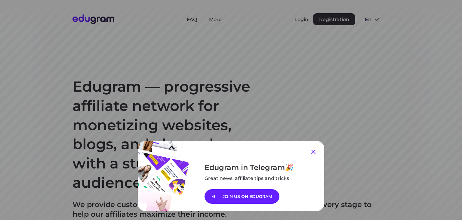
click at [312, 150] on icon at bounding box center [313, 152] width 4 height 4
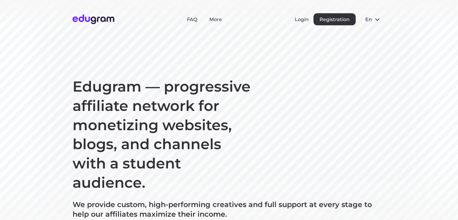
click at [373, 22] on button "en" at bounding box center [372, 19] width 25 height 12
click at [373, 32] on button "Русский" at bounding box center [376, 33] width 33 height 10
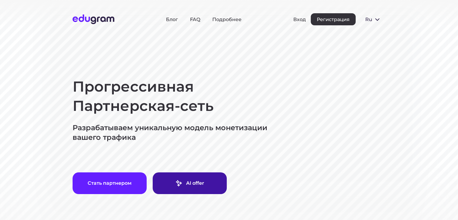
click at [182, 184] on link "AI offer" at bounding box center [190, 183] width 74 height 22
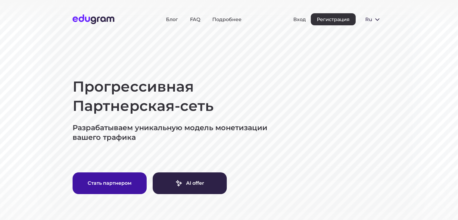
click at [100, 182] on button "Стать партнером" at bounding box center [110, 183] width 74 height 22
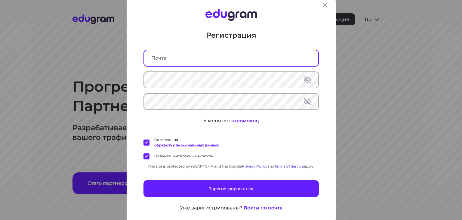
click at [182, 58] on input "text" at bounding box center [231, 58] width 174 height 16
type input "zemcovayulia555@gmail.com"
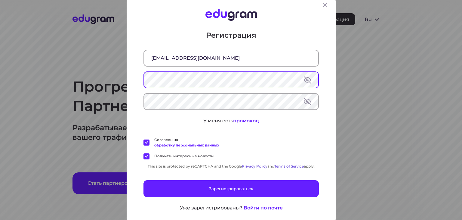
click at [306, 79] on button at bounding box center [307, 79] width 7 height 7
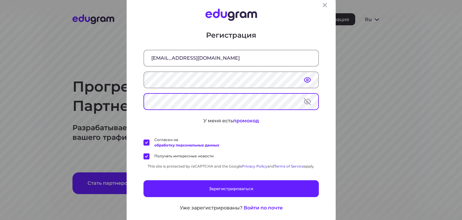
scroll to position [6, 0]
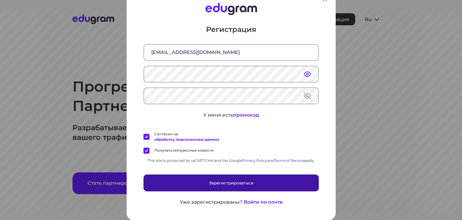
click at [224, 181] on button "Зарегистрироваться" at bounding box center [231, 182] width 175 height 17
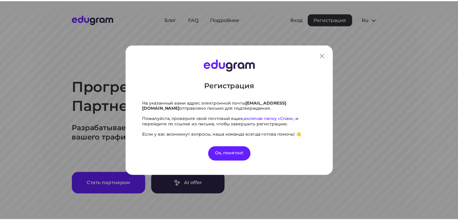
scroll to position [0, 0]
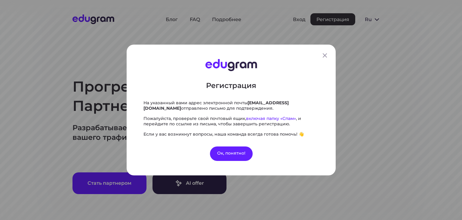
click at [231, 181] on div "Регистрация На указанный вами адрес электронной почты zemcovayulia555@gmail.com…" at bounding box center [231, 110] width 462 height 220
click at [235, 154] on div "Ок, понятно!" at bounding box center [231, 153] width 43 height 14
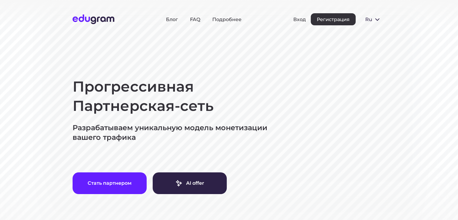
click at [298, 22] on div "Вход Регистрация" at bounding box center [324, 19] width 62 height 12
click at [299, 18] on button "Вход" at bounding box center [299, 20] width 13 height 6
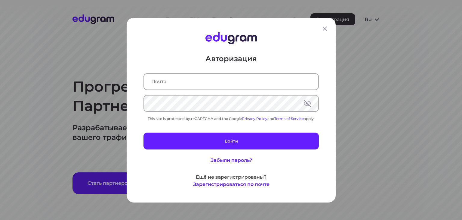
click at [196, 85] on input "text" at bounding box center [231, 81] width 174 height 16
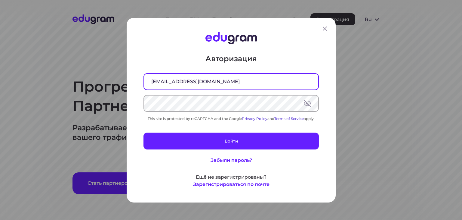
type input "zemcovayulia555@gmail.com"
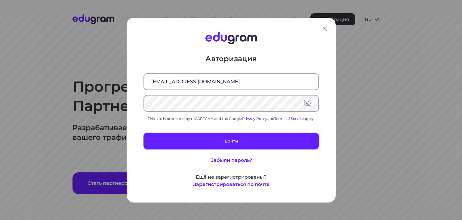
click at [304, 106] on button at bounding box center [307, 102] width 7 height 7
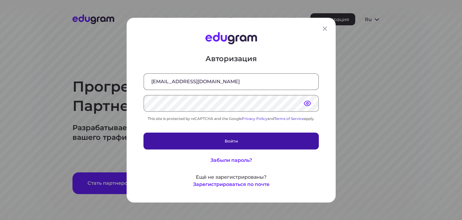
click at [231, 137] on button "Войти" at bounding box center [231, 140] width 175 height 17
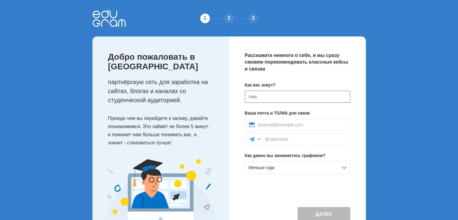
click at [286, 101] on input at bounding box center [297, 97] width 105 height 12
click at [261, 99] on input at bounding box center [297, 97] width 105 height 12
type input "[PERSON_NAME]"
click at [265, 123] on input at bounding box center [302, 124] width 88 height 5
type input "[EMAIL_ADDRESS][DOMAIN_NAME]"
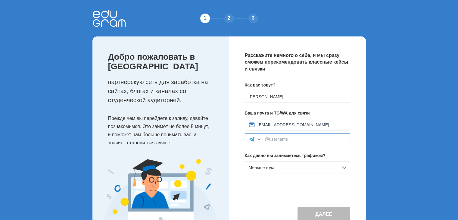
click at [276, 139] on input at bounding box center [305, 139] width 81 height 5
type input """
type input "@njo100190"
click at [307, 169] on div "Меньше года" at bounding box center [297, 167] width 105 height 13
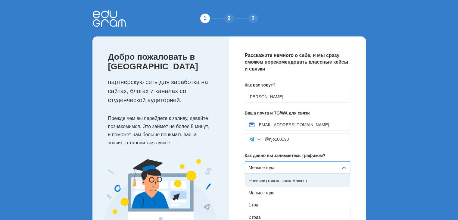
click at [285, 179] on div "Новичок (только знакомлюсь)" at bounding box center [297, 181] width 105 height 12
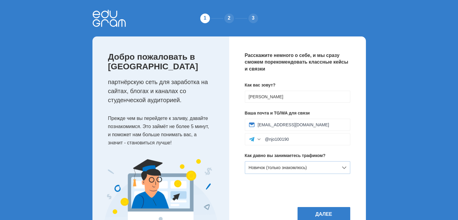
scroll to position [27, 0]
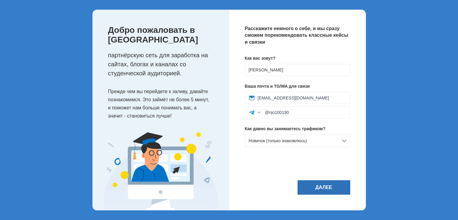
click at [307, 184] on button "Далее" at bounding box center [323, 187] width 53 height 14
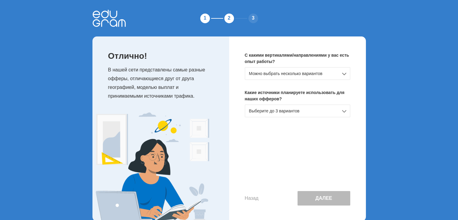
click at [311, 76] on div "Можно выбрать несколько вариантов" at bounding box center [297, 73] width 105 height 13
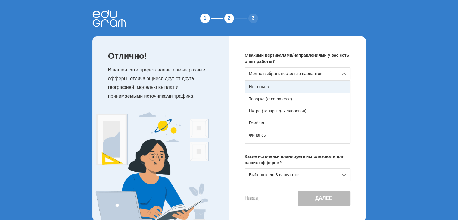
click at [274, 87] on div "Нет опыта" at bounding box center [297, 87] width 105 height 12
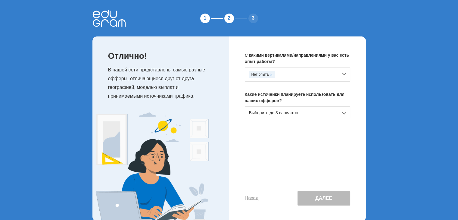
click at [308, 111] on div "Выберите до 3 вариантов" at bounding box center [297, 112] width 105 height 13
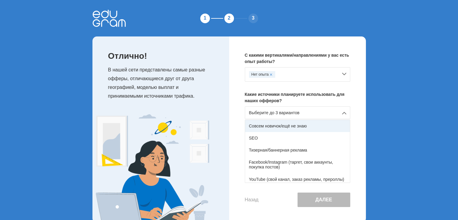
scroll to position [30, 0]
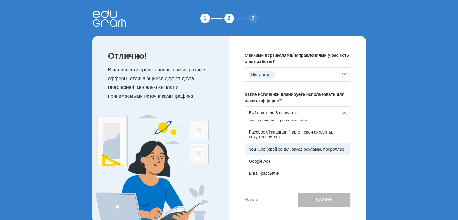
click at [283, 146] on div "YouTube (свой канал, заказ рекламы, прероллы)" at bounding box center [297, 149] width 105 height 12
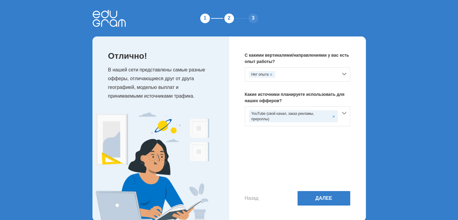
scroll to position [11, 0]
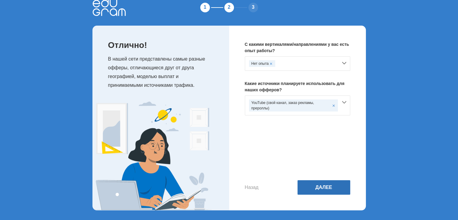
click at [312, 185] on button "Далее" at bounding box center [323, 187] width 53 height 14
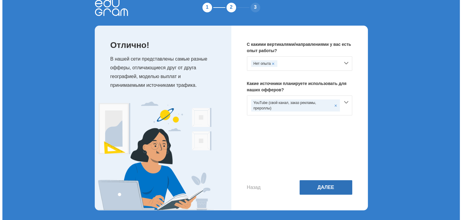
scroll to position [0, 0]
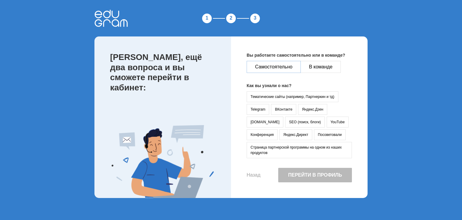
click at [284, 67] on button "Самостоятельно" at bounding box center [274, 67] width 54 height 12
click at [327, 119] on button "YouTube" at bounding box center [338, 121] width 22 height 11
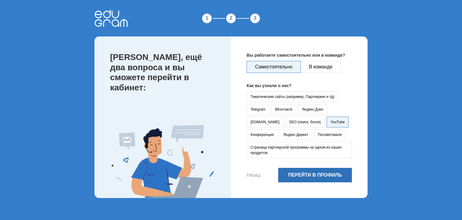
click at [305, 174] on button "Перейти в профиль" at bounding box center [315, 175] width 74 height 14
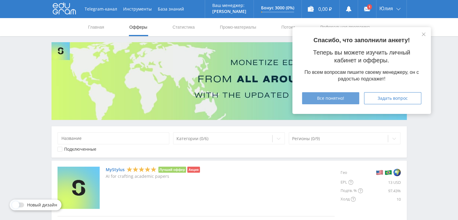
click at [342, 97] on span "Все понятно!" at bounding box center [330, 98] width 27 height 5
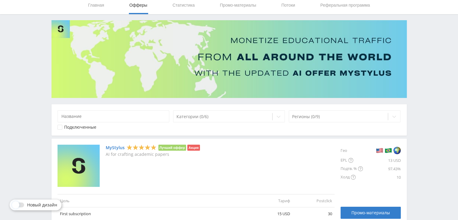
scroll to position [60, 0]
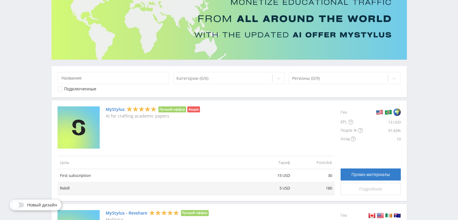
click at [378, 190] on span "Подробнее" at bounding box center [370, 188] width 23 height 5
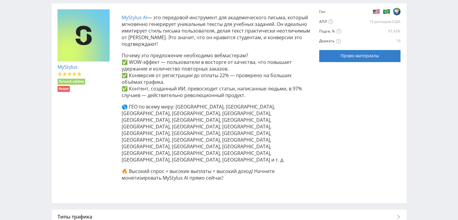
scroll to position [153, 0]
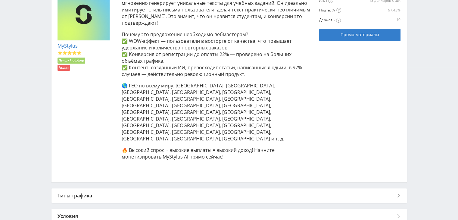
click at [215, 188] on div "Типы трафика" at bounding box center [228, 195] width 355 height 14
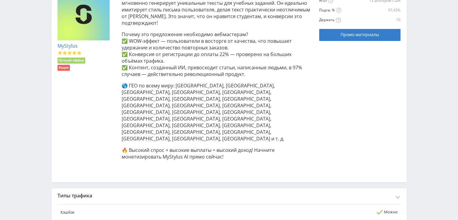
scroll to position [356, 0]
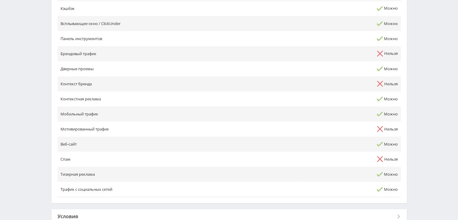
click at [213, 209] on div "Условия" at bounding box center [228, 216] width 355 height 14
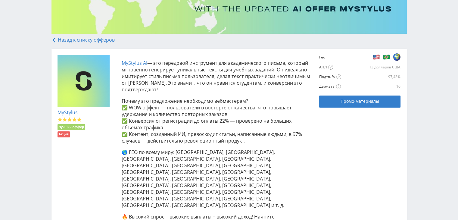
scroll to position [76, 0]
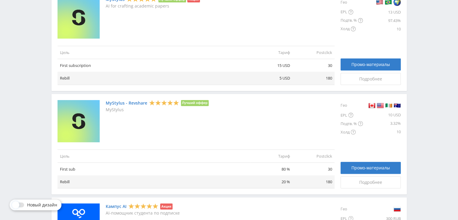
scroll to position [181, 0]
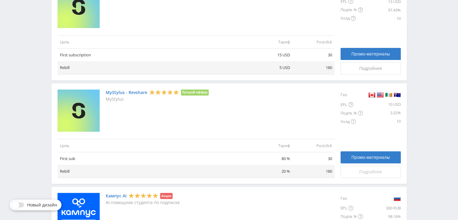
click at [365, 173] on span "Подробнее" at bounding box center [370, 171] width 23 height 5
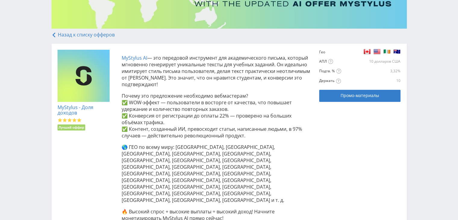
scroll to position [81, 0]
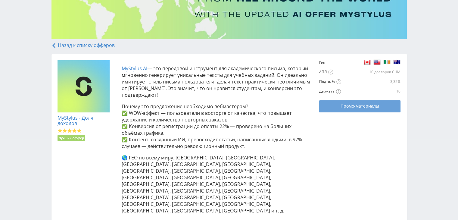
click at [351, 103] on link "Промо-материалы" at bounding box center [359, 106] width 81 height 12
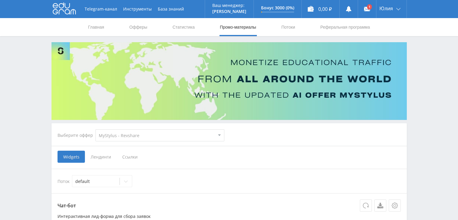
select select "341"
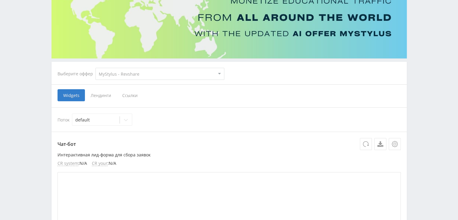
scroll to position [60, 0]
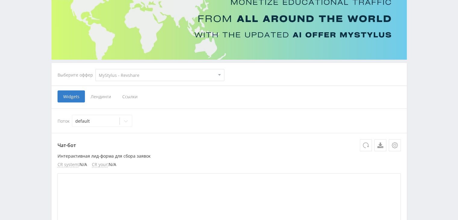
click at [132, 98] on span "Ссылки" at bounding box center [129, 96] width 27 height 12
click at [0, 0] on input "Ссылки" at bounding box center [0, 0] width 0 height 0
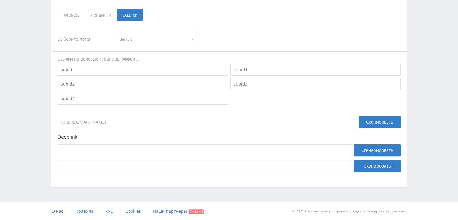
scroll to position [142, 0]
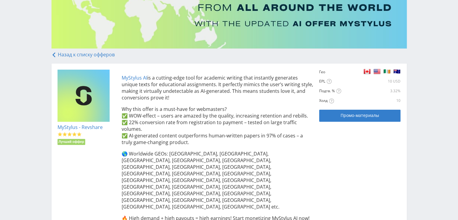
scroll to position [120, 0]
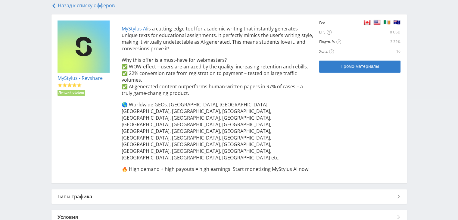
click at [215, 189] on div "Типы трафика" at bounding box center [228, 196] width 355 height 14
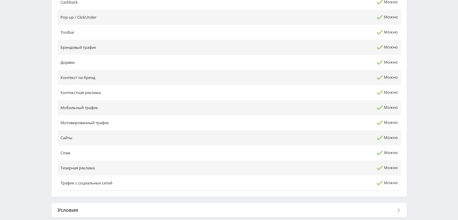
scroll to position [331, 0]
click at [211, 202] on div "Условия" at bounding box center [228, 209] width 355 height 14
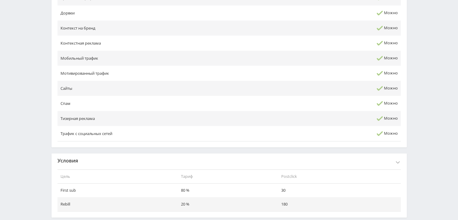
scroll to position [381, 0]
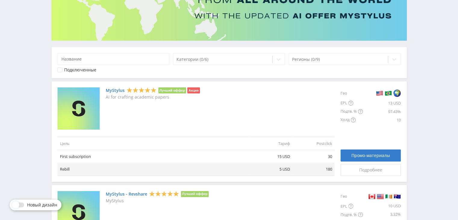
scroll to position [51, 0]
